Goal: Task Accomplishment & Management: Use online tool/utility

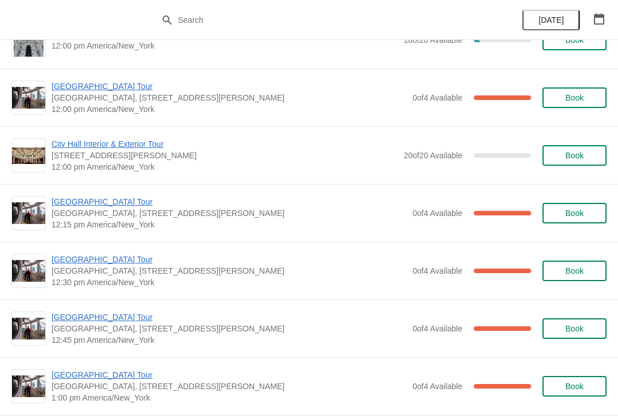
scroll to position [499, 0]
click at [108, 263] on span "[GEOGRAPHIC_DATA] Tour" at bounding box center [228, 258] width 355 height 11
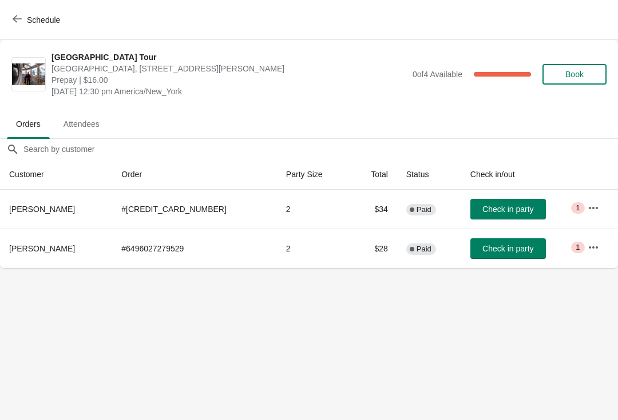
click at [518, 239] on button "Check in party" at bounding box center [507, 248] width 75 height 21
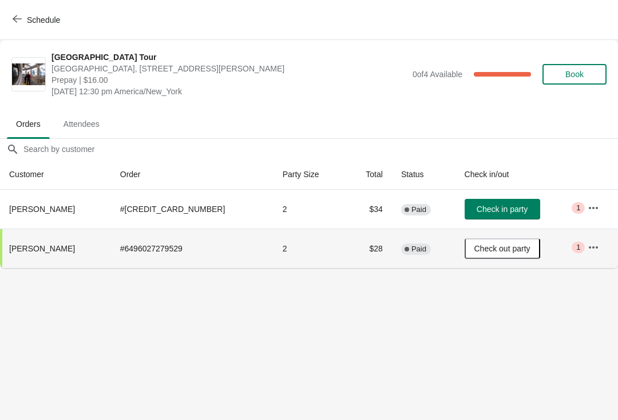
click at [28, 20] on span "Schedule" at bounding box center [43, 19] width 33 height 9
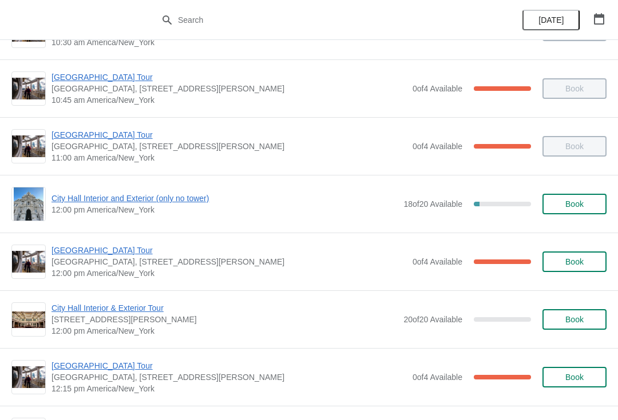
scroll to position [336, 0]
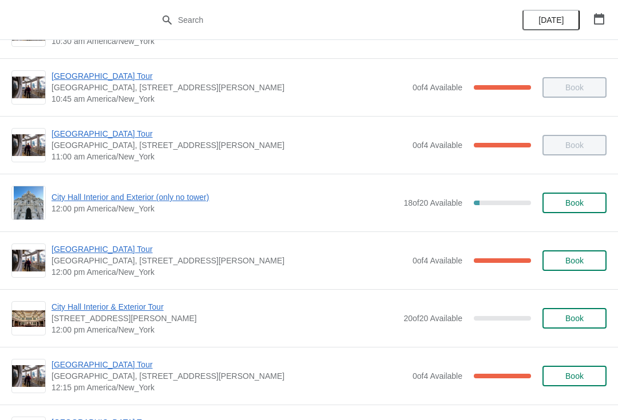
click at [115, 249] on span "[GEOGRAPHIC_DATA] Tour" at bounding box center [228, 249] width 355 height 11
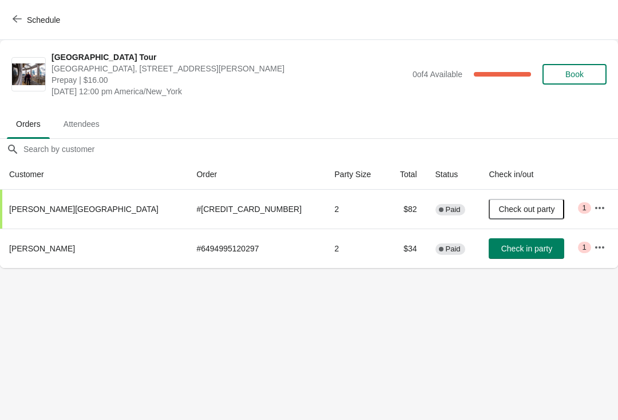
click at [501, 245] on span "Check in party" at bounding box center [526, 248] width 51 height 9
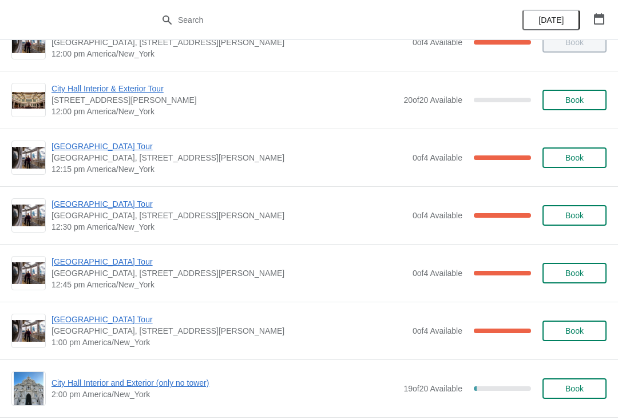
scroll to position [555, 0]
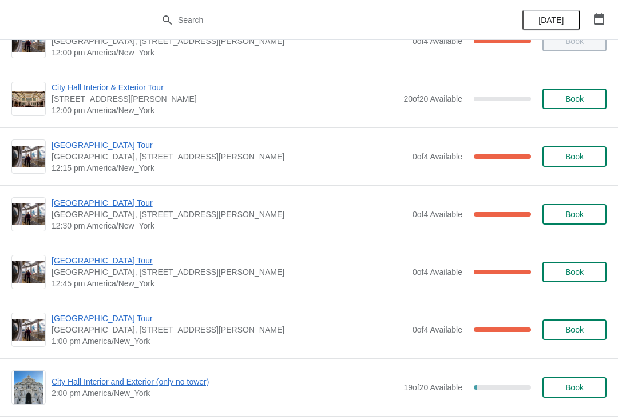
click at [123, 323] on span "[GEOGRAPHIC_DATA] Tour" at bounding box center [228, 318] width 355 height 11
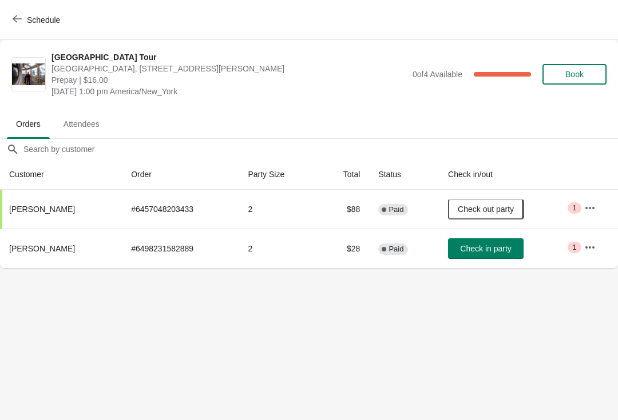
click at [35, 6] on div "Schedule" at bounding box center [309, 20] width 618 height 40
click at [23, 20] on span "Schedule" at bounding box center [37, 19] width 45 height 11
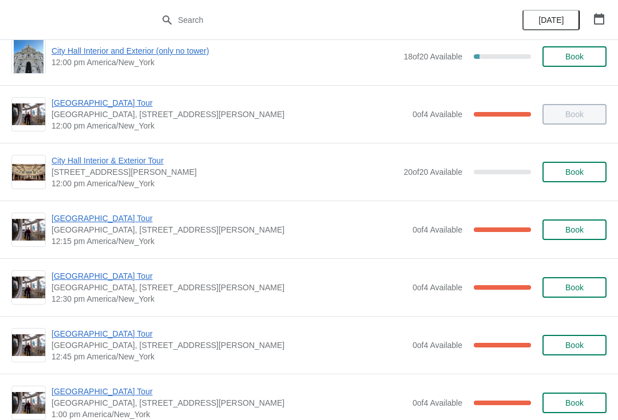
scroll to position [481, 0]
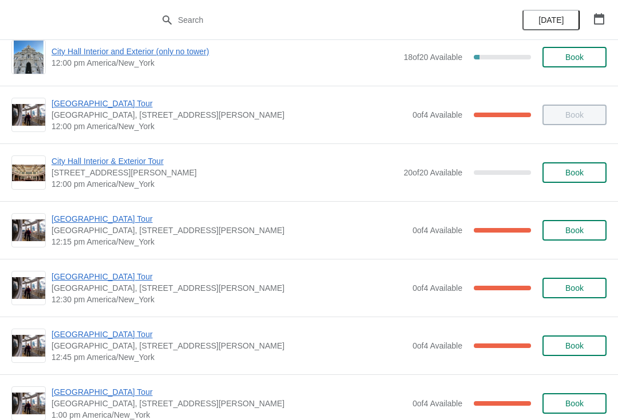
click at [109, 277] on span "[GEOGRAPHIC_DATA] Tour" at bounding box center [228, 276] width 355 height 11
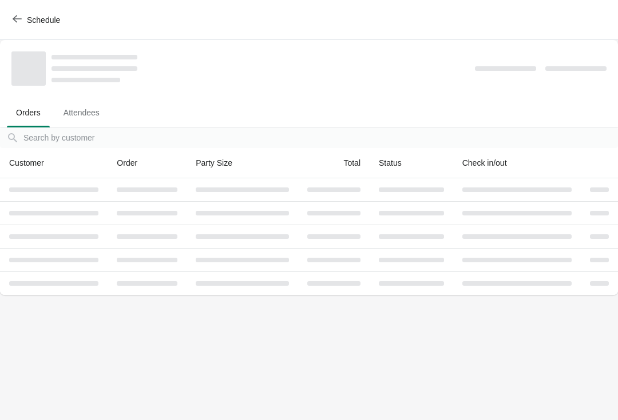
scroll to position [0, 0]
